Goal: Task Accomplishment & Management: Use online tool/utility

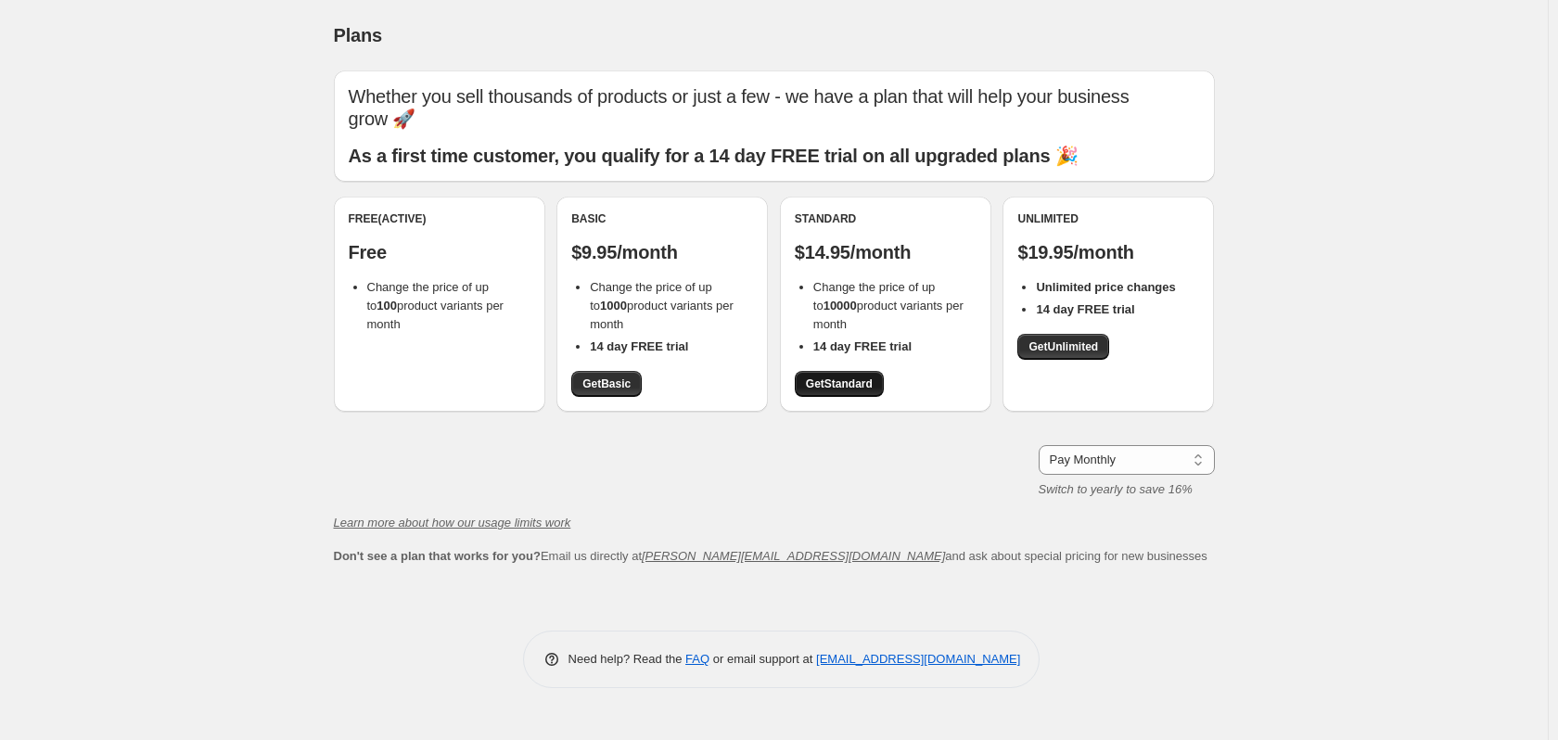
click at [851, 388] on span "Get Standard" at bounding box center [839, 383] width 67 height 15
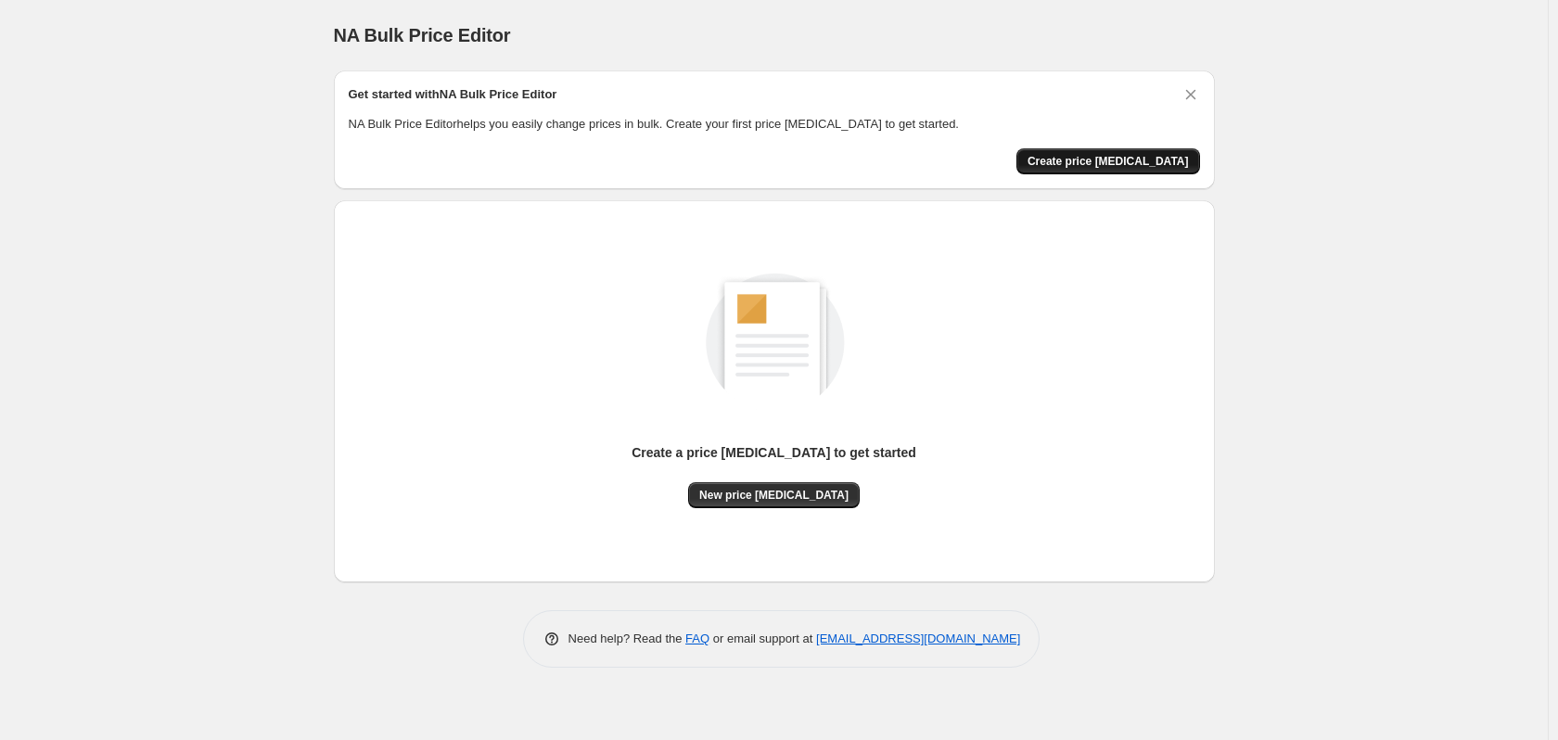
click at [1106, 161] on span "Create price [MEDICAL_DATA]" at bounding box center [1107, 161] width 161 height 15
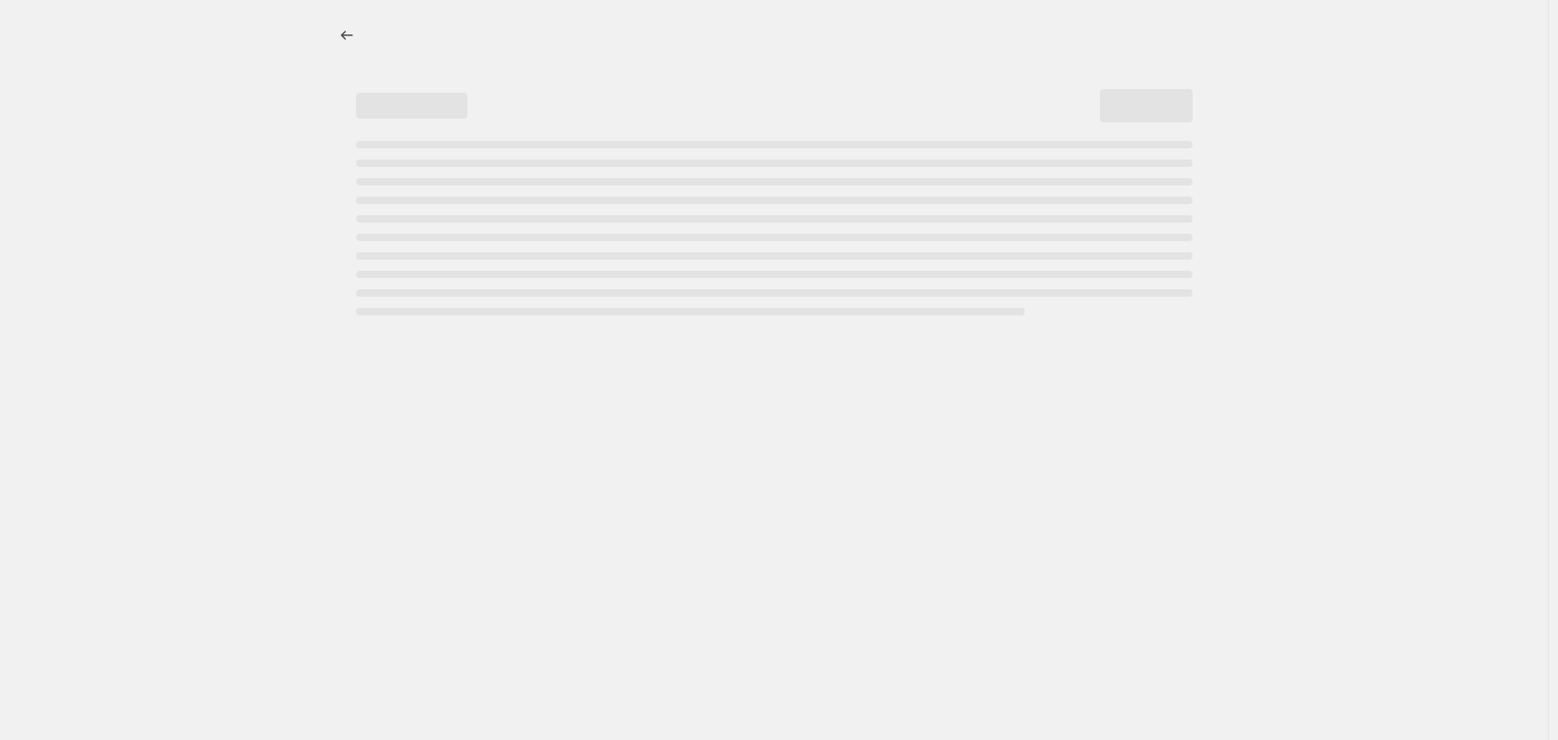
select select "percentage"
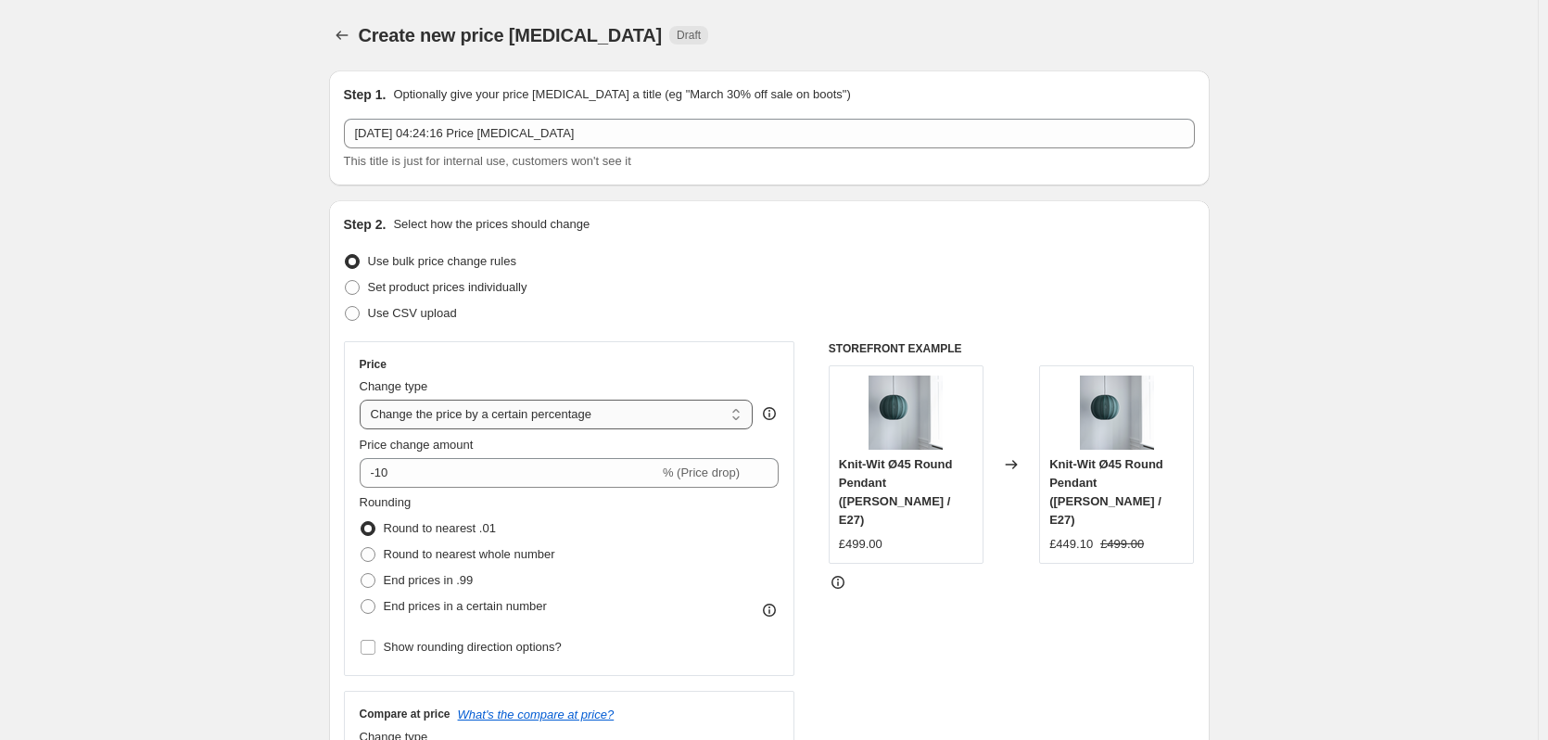
click at [545, 421] on select "Change the price to a certain amount Change the price by a certain amount Chang…" at bounding box center [557, 415] width 394 height 30
click at [697, 320] on div "Use CSV upload" at bounding box center [769, 313] width 851 height 26
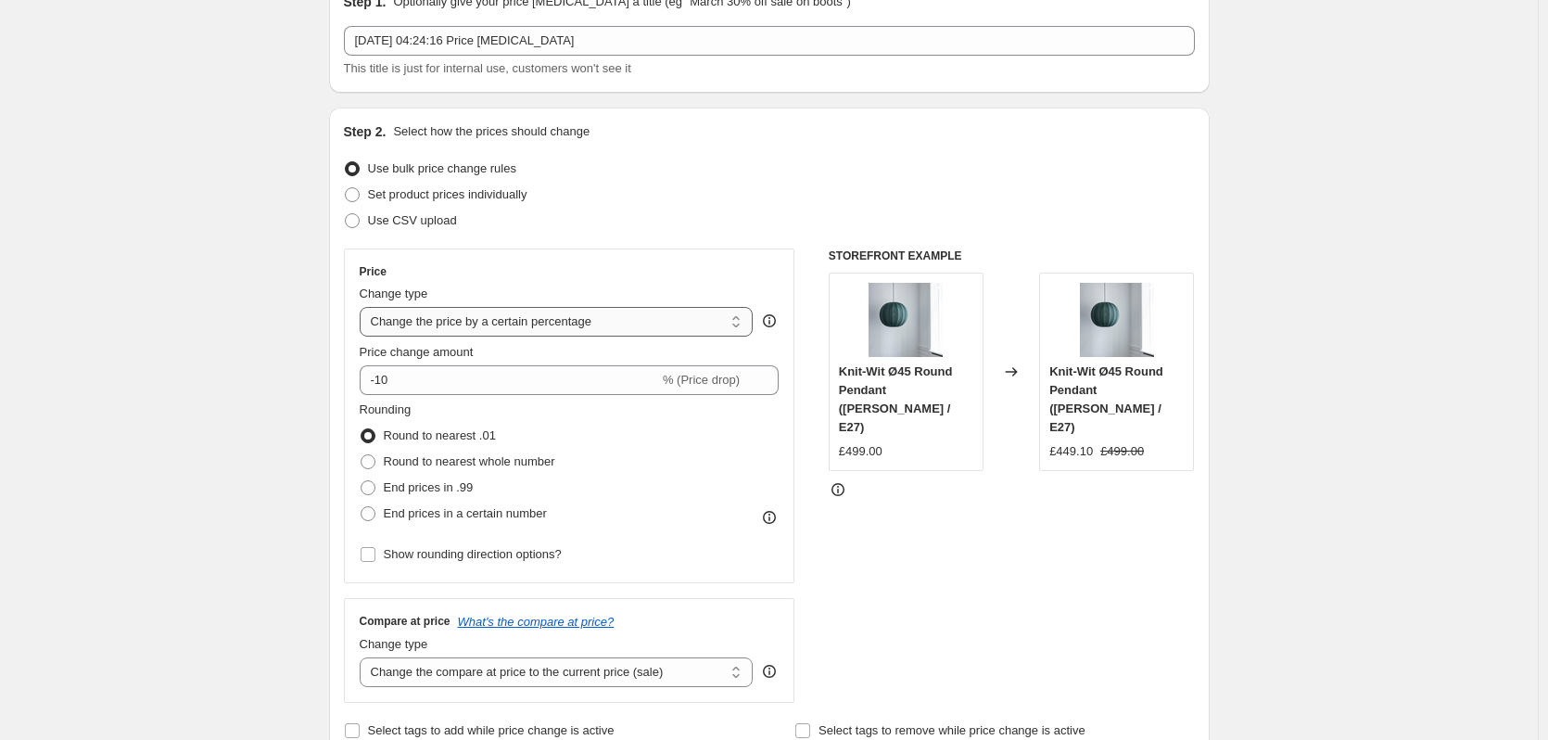
click at [568, 321] on select "Change the price to a certain amount Change the price by a certain amount Chang…" at bounding box center [557, 322] width 394 height 30
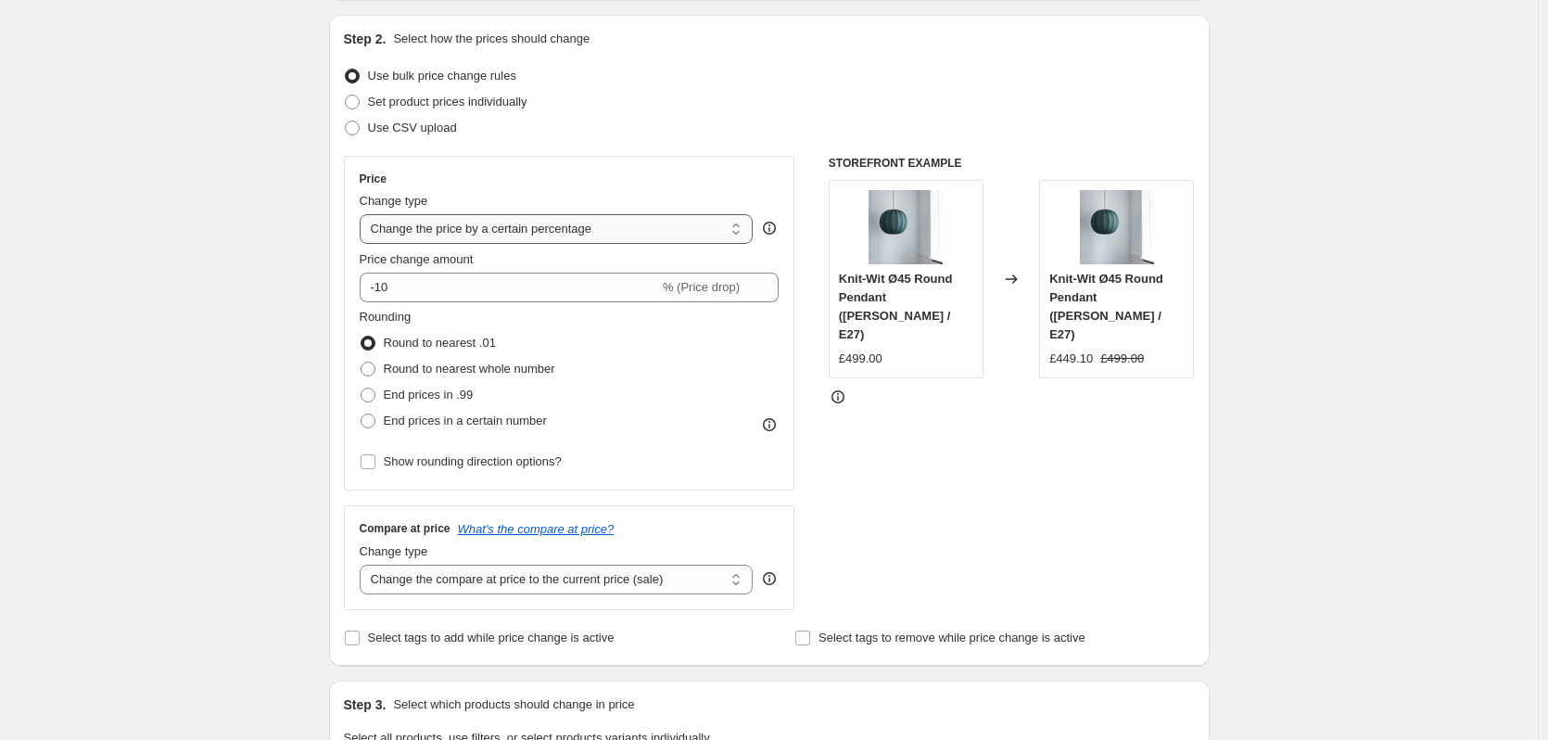
click at [596, 237] on select "Change the price to a certain amount Change the price by a certain amount Chang…" at bounding box center [557, 229] width 394 height 30
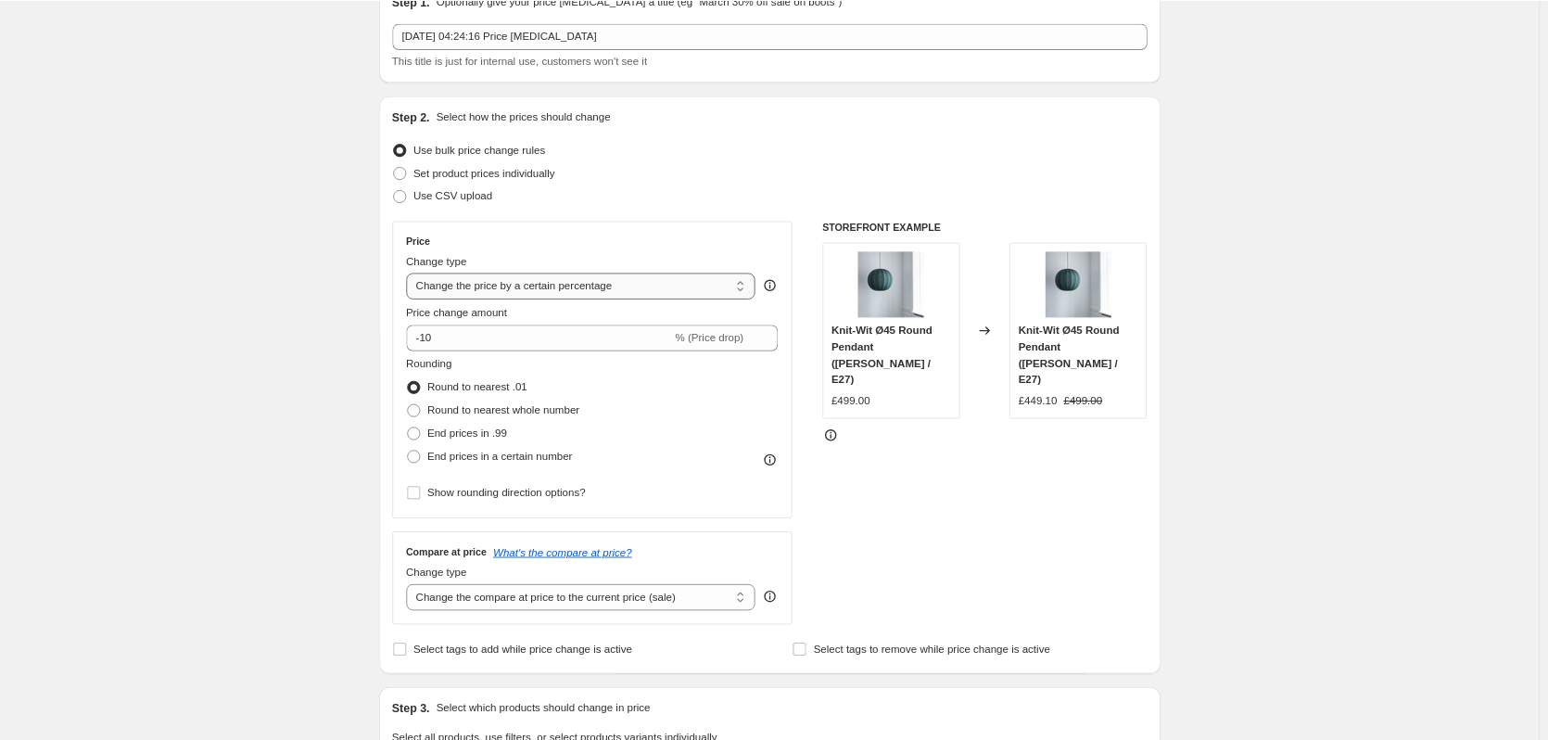
scroll to position [0, 0]
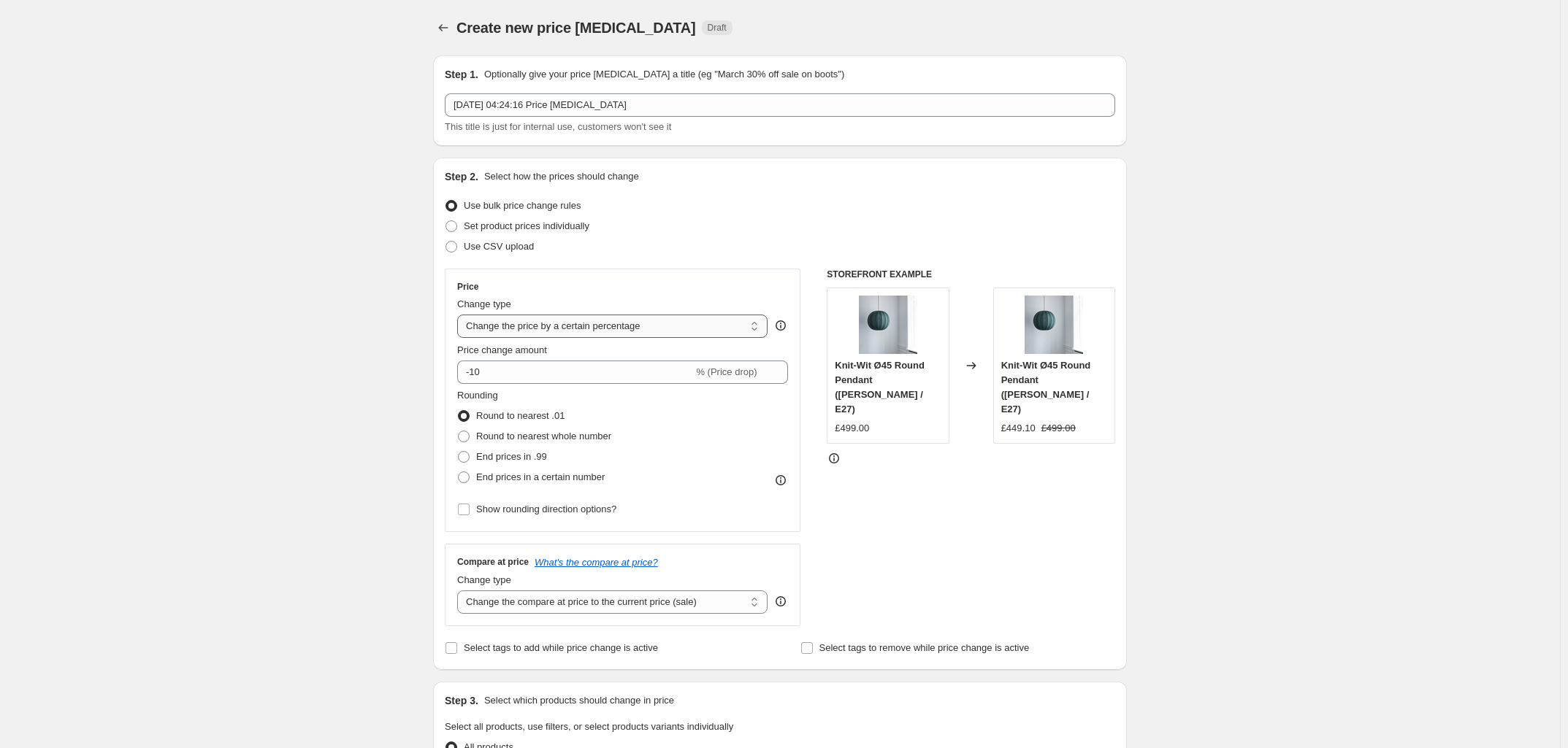
click at [618, 326] on select "Change the price to a certain amount Change the price by a certain amount Chang…" at bounding box center [612, 327] width 310 height 24
click at [578, 582] on div "Compare at price What's the compare at price? Change type Change the compare at…" at bounding box center [623, 585] width 356 height 82
click at [583, 582] on select "Change the compare at price to the current price (sale) Change the compare at p…" at bounding box center [612, 602] width 310 height 24
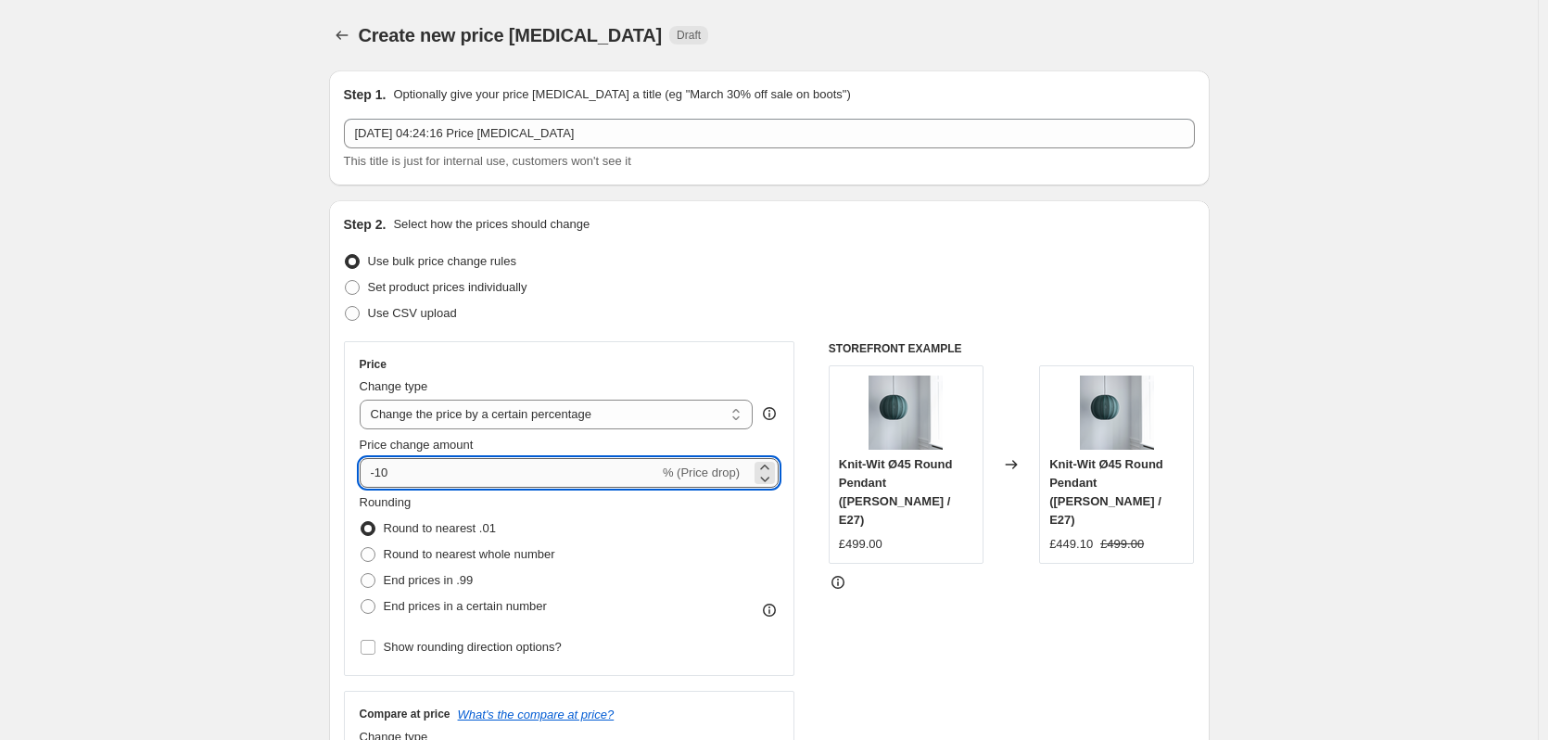
click at [402, 478] on input "-10" at bounding box center [509, 473] width 299 height 30
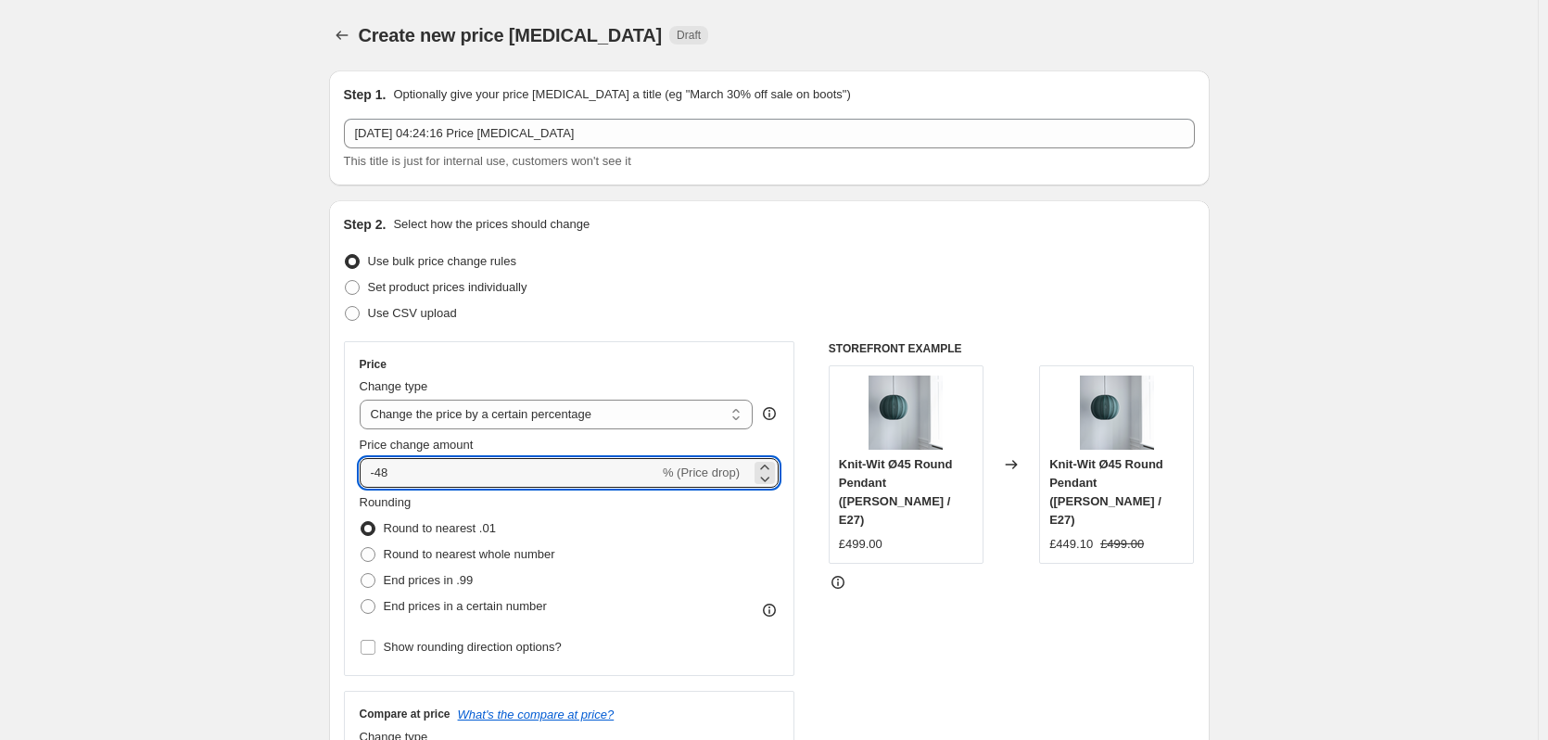
type input "-48"
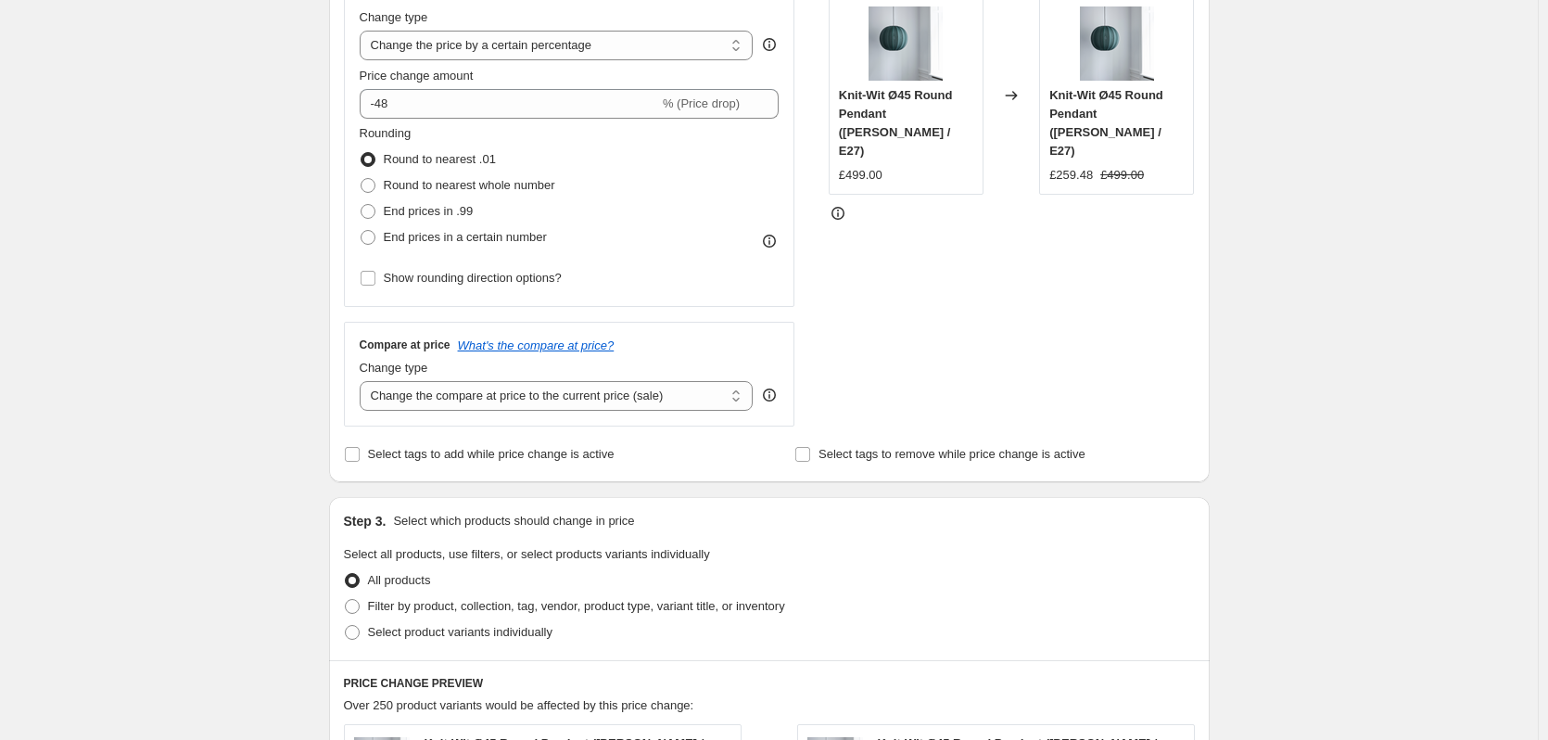
scroll to position [371, 0]
click at [580, 389] on select "Change the compare at price to the current price (sale) Change the compare at p…" at bounding box center [557, 394] width 394 height 30
click at [363, 379] on select "Change the compare at price to the current price (sale) Change the compare at p…" at bounding box center [557, 394] width 394 height 30
click at [764, 468] on div "Step 2. Select how the prices should change Use bulk price change rules Set pro…" at bounding box center [769, 154] width 881 height 651
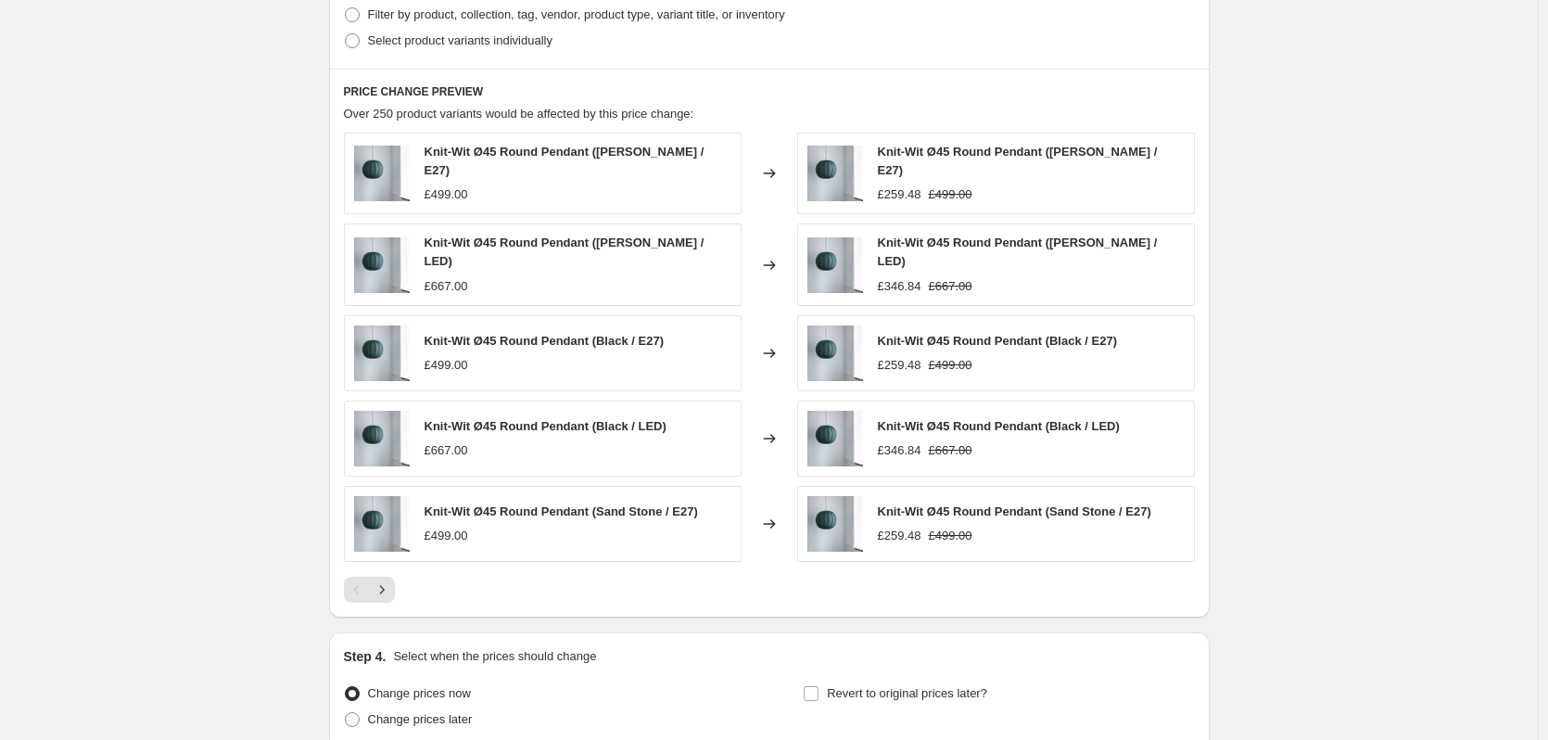
scroll to position [1115, 0]
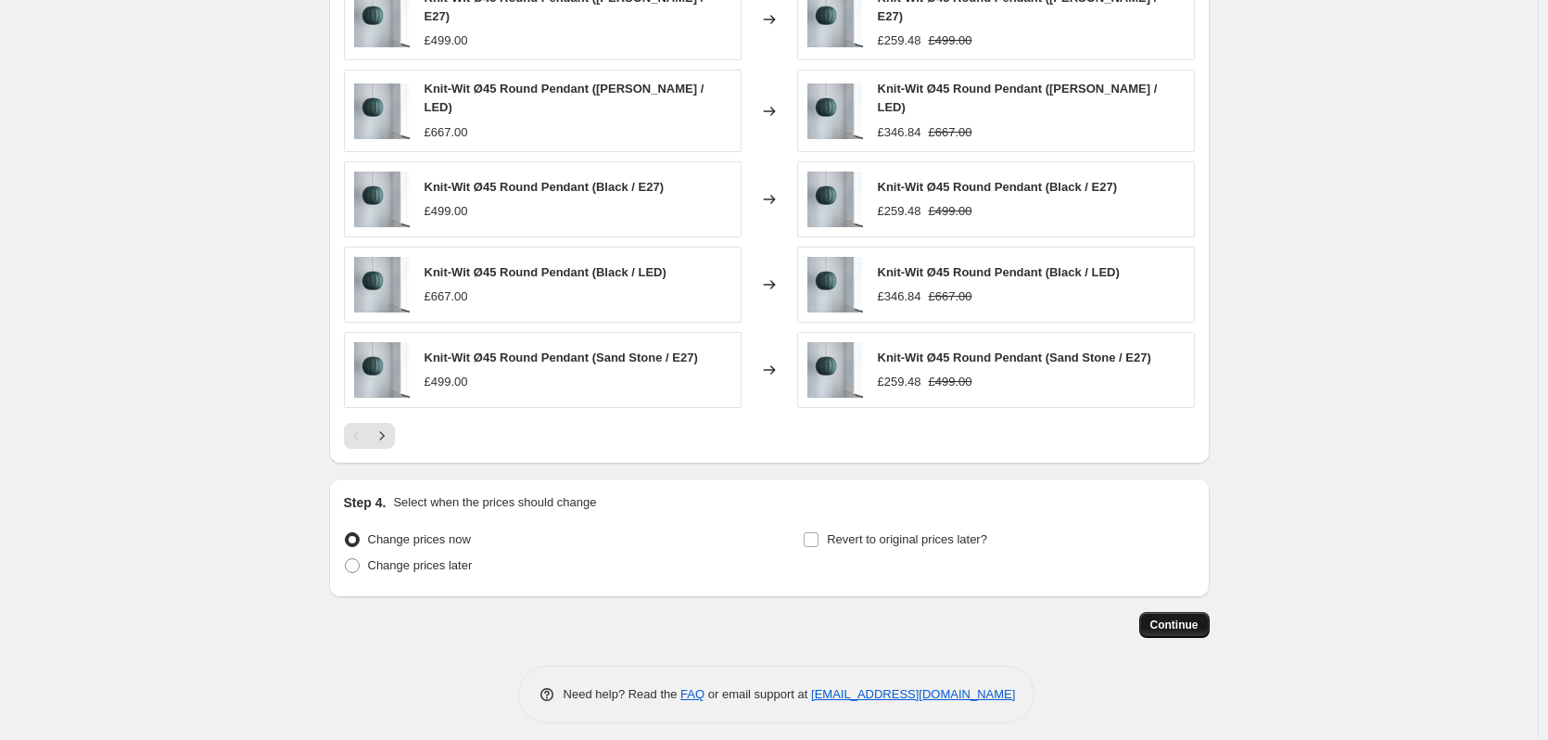
click at [1172, 618] on span "Continue" at bounding box center [1175, 625] width 48 height 15
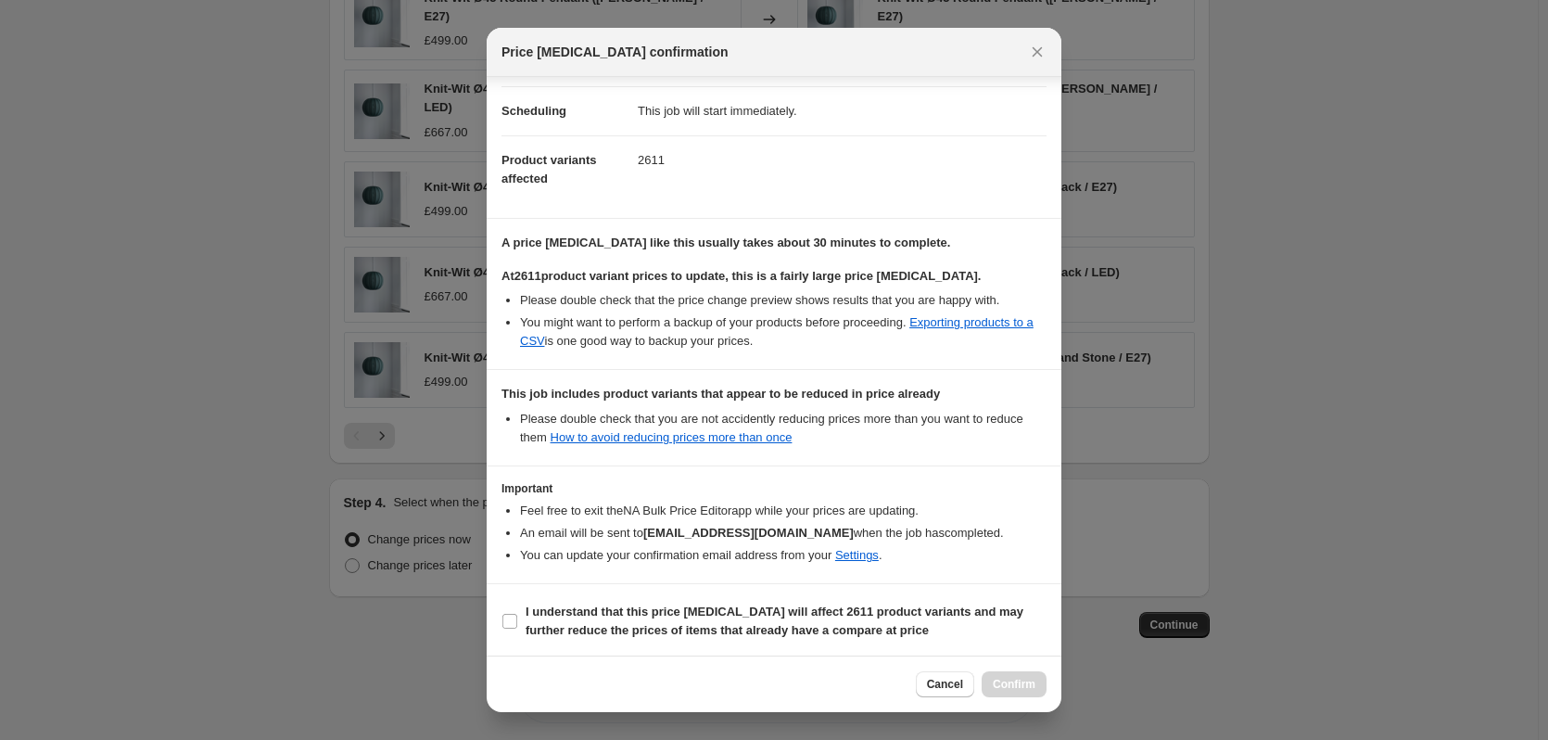
scroll to position [143, 0]
click at [561, 607] on b "I understand that this price [MEDICAL_DATA] will affect 2611 product variants a…" at bounding box center [775, 618] width 498 height 32
click at [517, 611] on input "I understand that this price [MEDICAL_DATA] will affect 2611 product variants a…" at bounding box center [510, 618] width 15 height 15
checkbox input "true"
click at [997, 680] on span "Confirm" at bounding box center [1014, 684] width 43 height 15
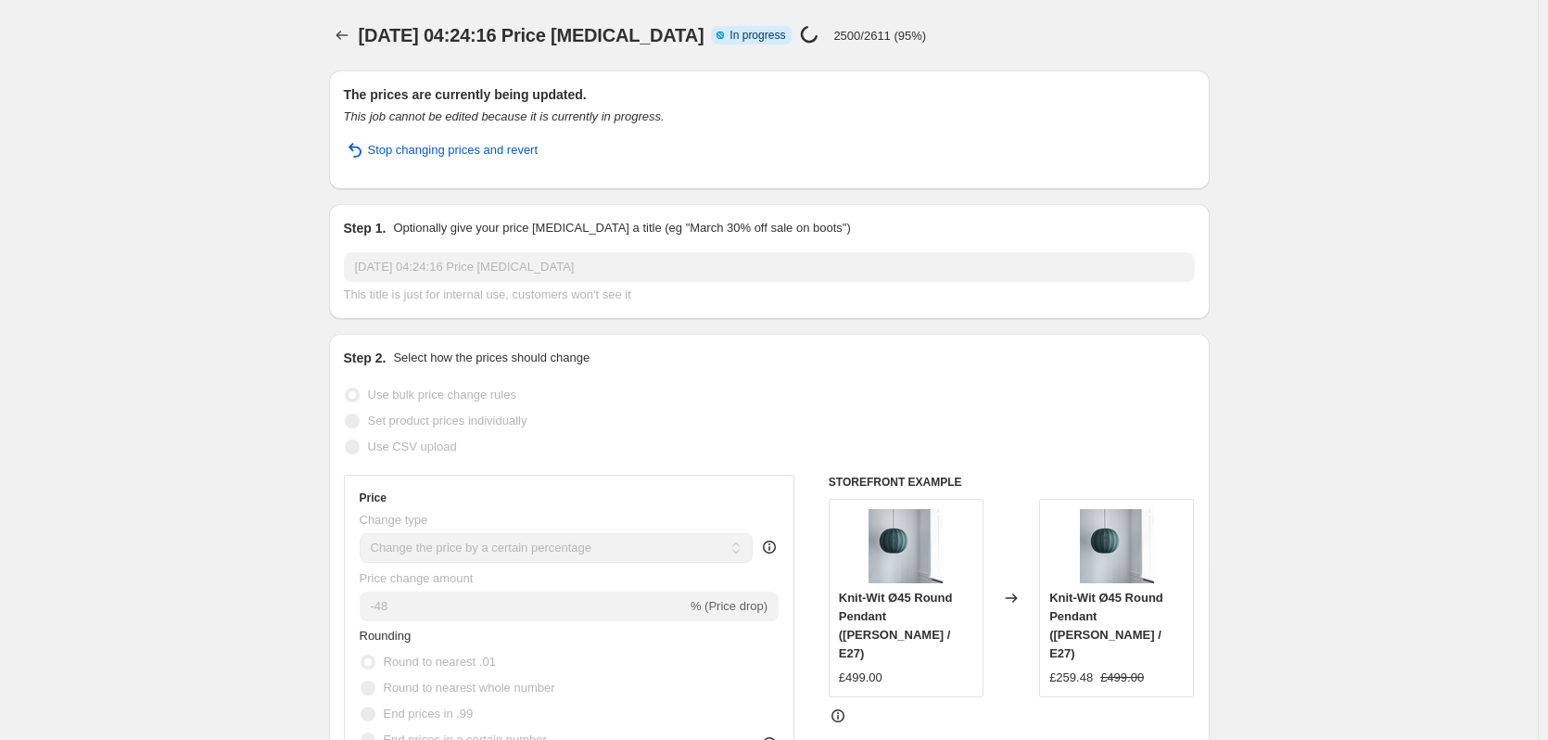
select select "percentage"
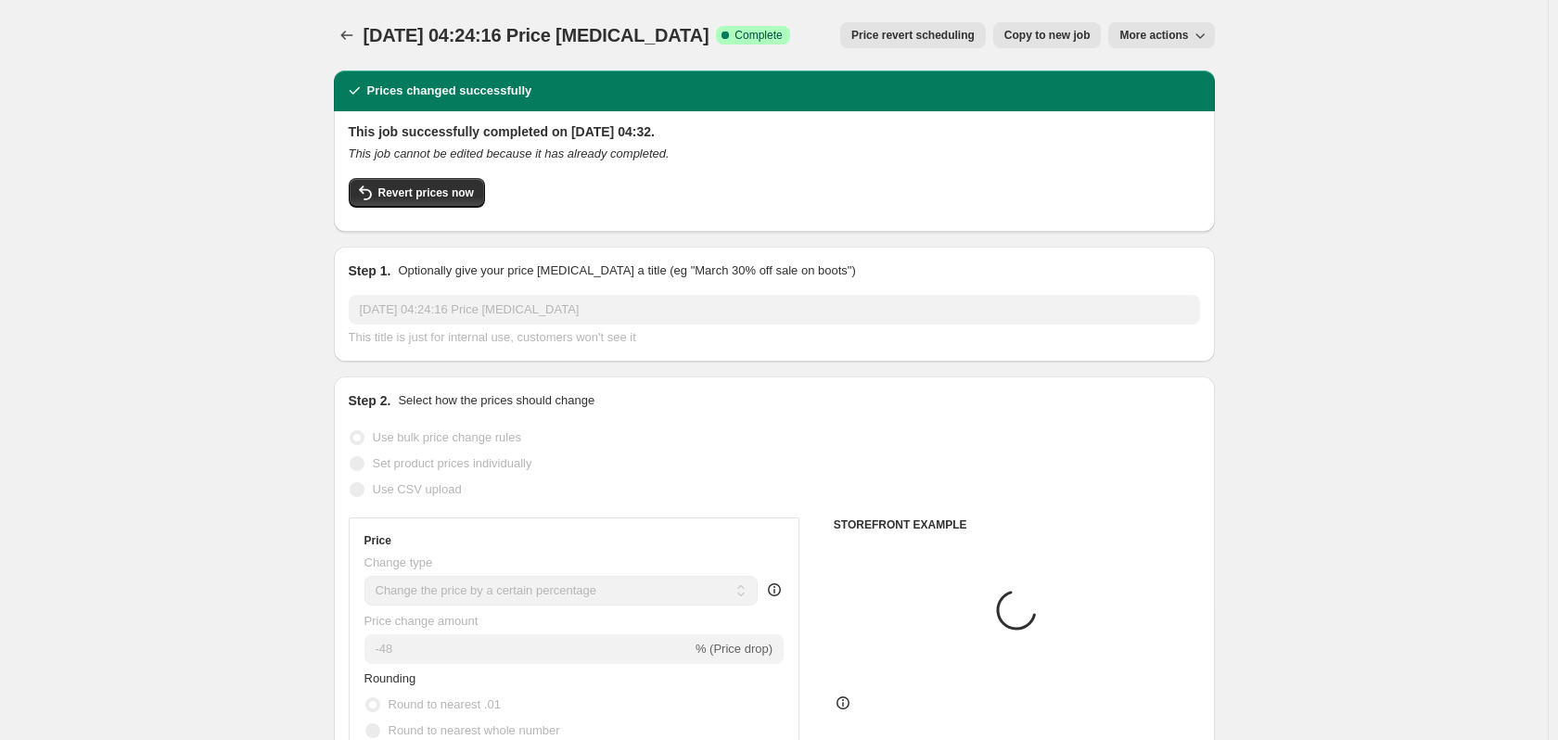
select select "percentage"
